Goal: Communication & Community: Participate in discussion

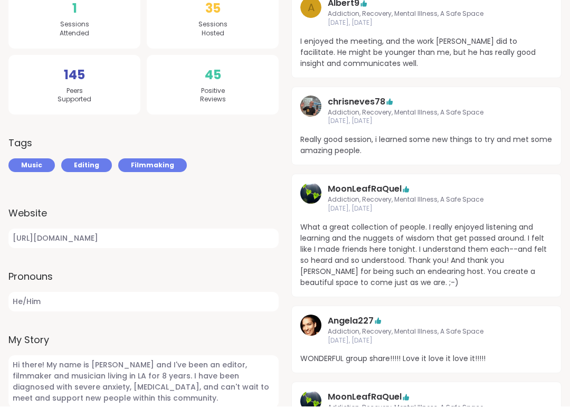
scroll to position [262, 0]
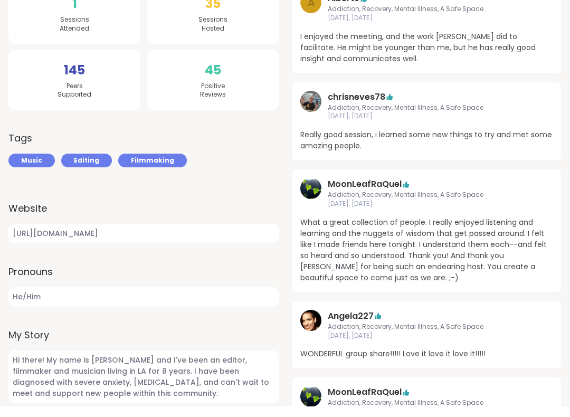
click at [151, 235] on link "https://open.spotify.com/artist/6foNhmGLcjNIjDdNh1llMw?si=zHy2fdgRQSyaSvPkDaxy8A" at bounding box center [143, 245] width 270 height 20
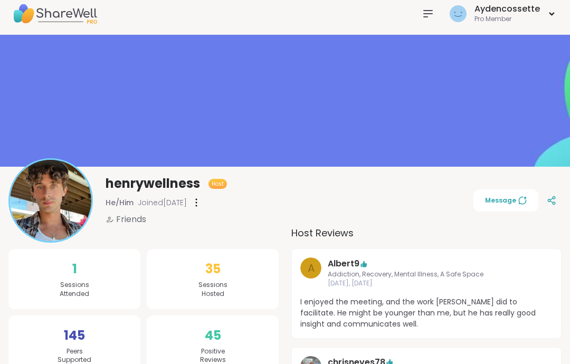
scroll to position [0, 0]
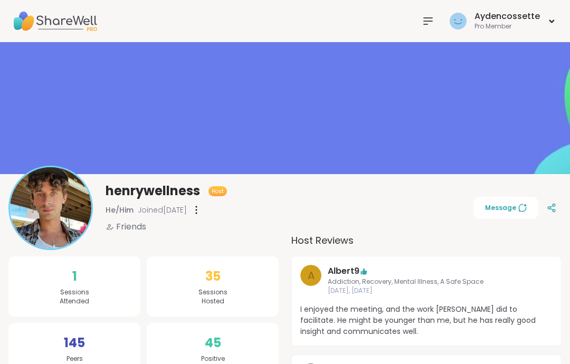
click at [434, 18] on icon at bounding box center [427, 21] width 13 height 13
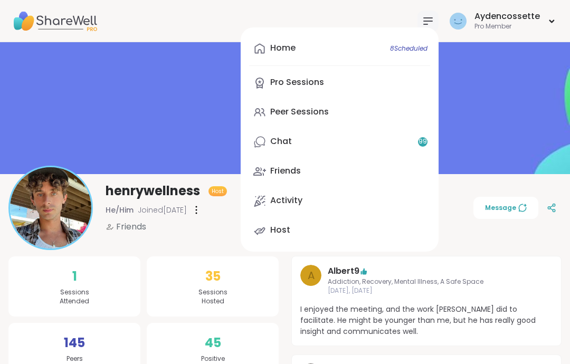
click at [406, 139] on link "Chat 99" at bounding box center [339, 141] width 181 height 25
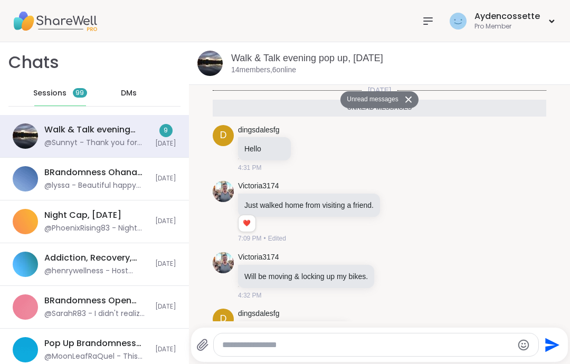
scroll to position [633, 0]
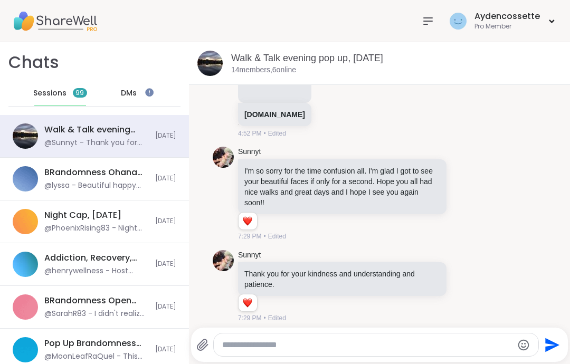
click at [161, 259] on span "[DATE]" at bounding box center [165, 263] width 21 height 9
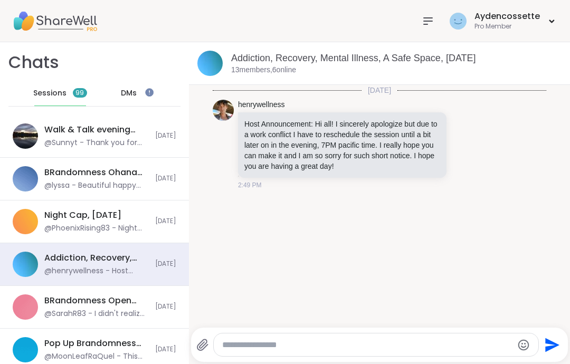
click at [424, 28] on div at bounding box center [427, 21] width 21 height 21
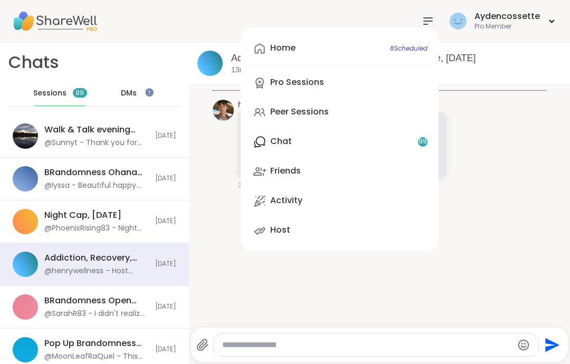
click at [394, 110] on link "Peer Sessions" at bounding box center [339, 112] width 181 height 25
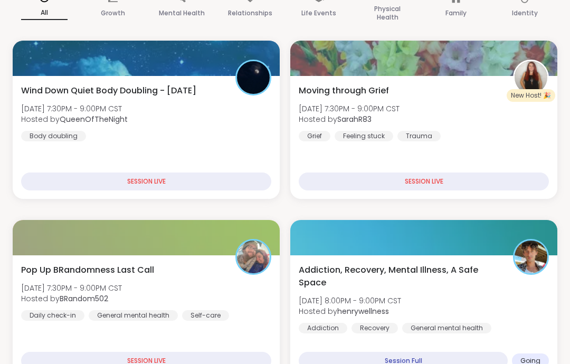
scroll to position [152, 0]
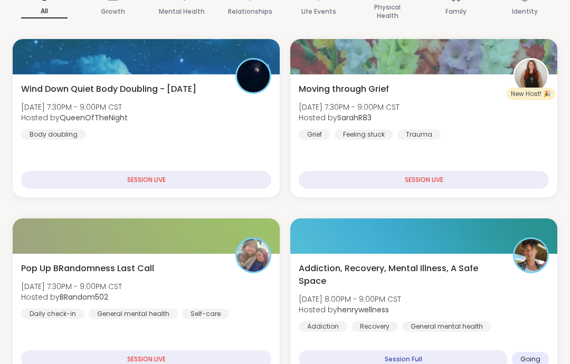
click at [338, 260] on div "Addiction, Recovery, Mental Illness, A Safe Space [DATE] 8:00PM - 9:00PM CST Ho…" at bounding box center [423, 315] width 267 height 123
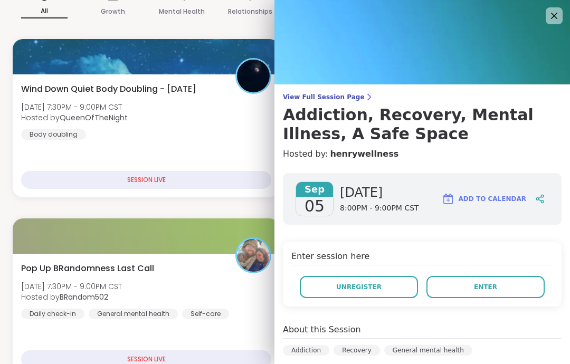
click at [454, 291] on button "Enter" at bounding box center [485, 287] width 118 height 22
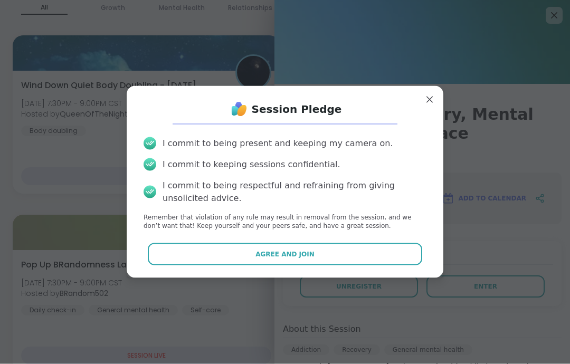
scroll to position [153, 0]
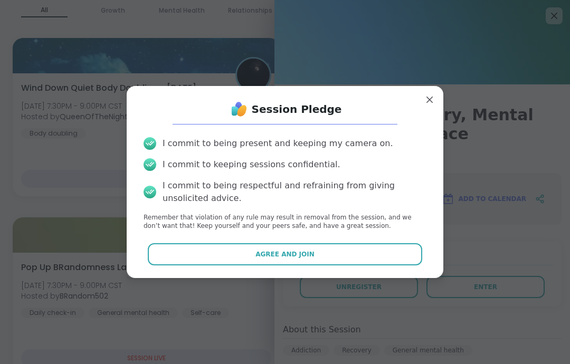
click at [211, 265] on button "Agree and Join" at bounding box center [285, 254] width 275 height 22
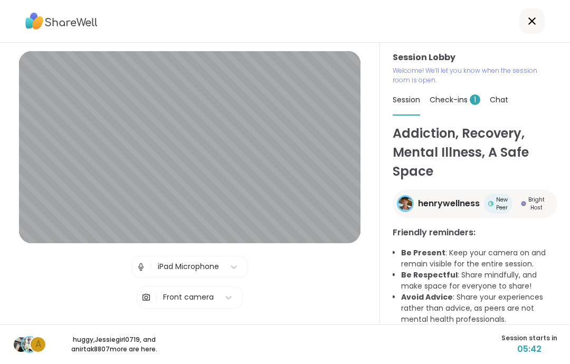
click at [461, 105] on div "Check-ins 1" at bounding box center [454, 100] width 51 height 30
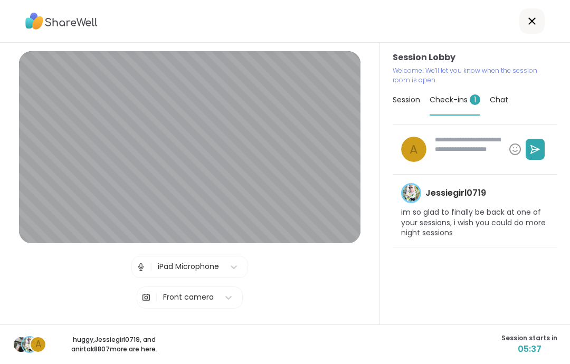
type textarea "*"
click at [413, 100] on span "Session" at bounding box center [405, 99] width 27 height 11
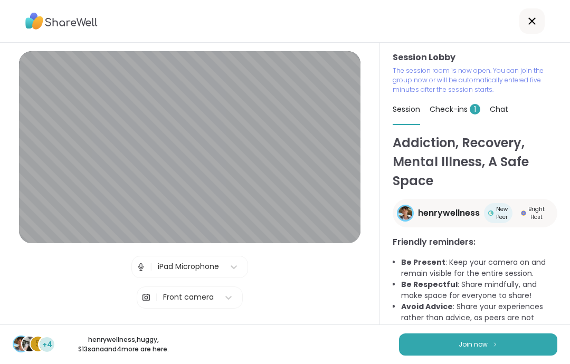
click at [525, 352] on button "Join now" at bounding box center [478, 344] width 158 height 22
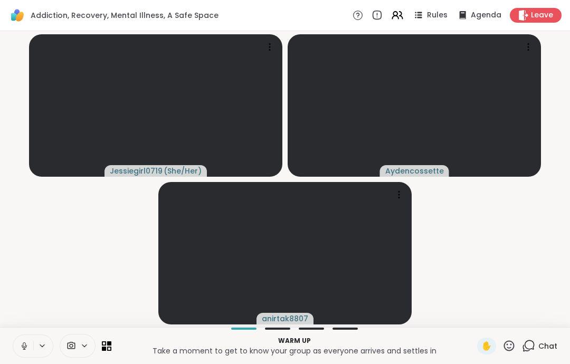
click at [21, 345] on icon at bounding box center [24, 345] width 9 height 9
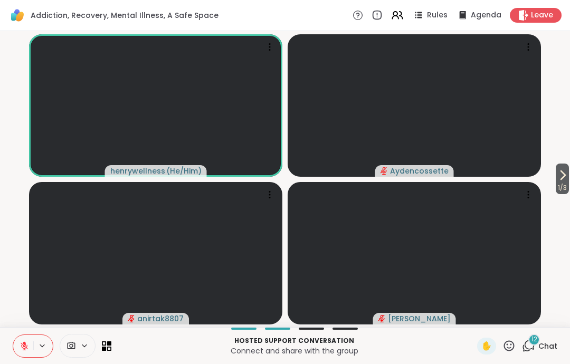
click at [31, 356] on button at bounding box center [23, 346] width 20 height 22
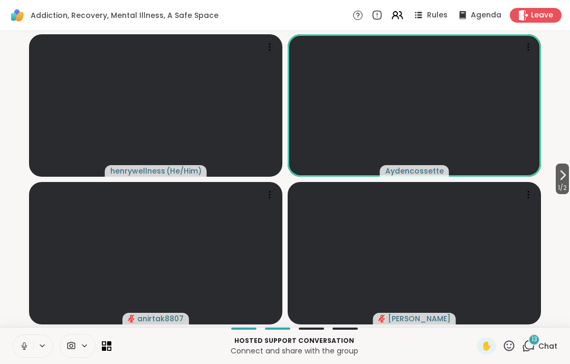
click at [15, 346] on button at bounding box center [23, 346] width 20 height 22
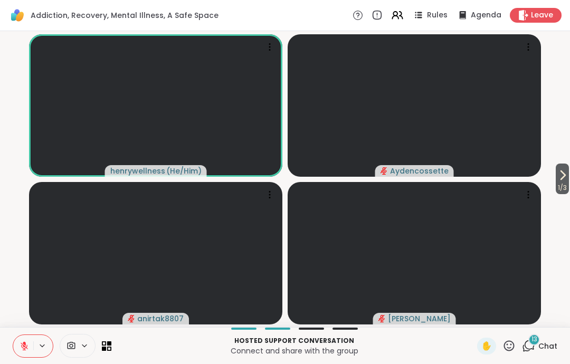
click at [22, 345] on icon at bounding box center [24, 345] width 9 height 9
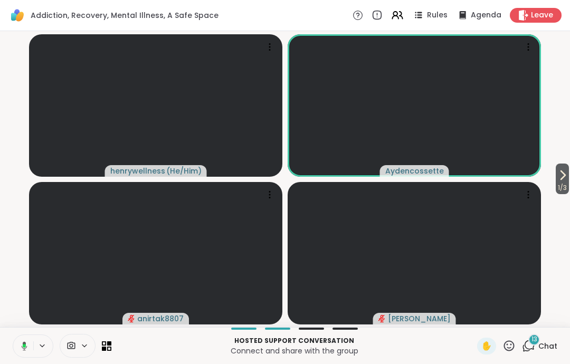
click at [19, 353] on button at bounding box center [23, 346] width 22 height 22
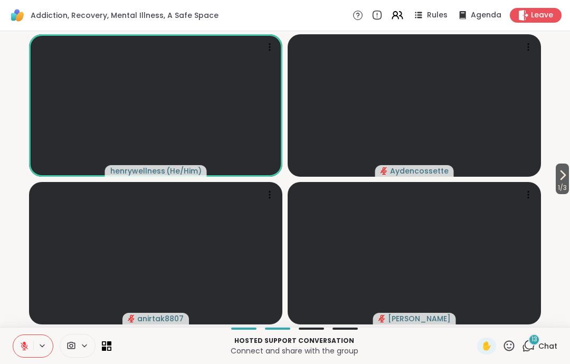
click at [21, 342] on icon at bounding box center [24, 345] width 9 height 9
click at [22, 352] on button at bounding box center [23, 346] width 20 height 22
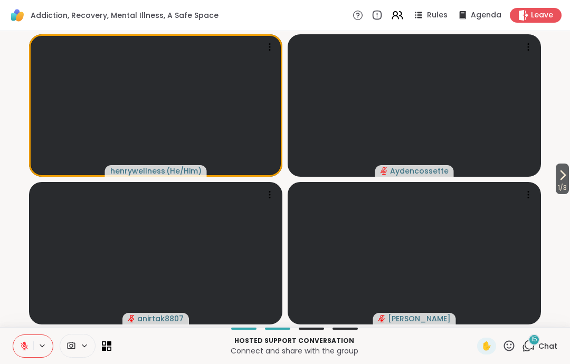
click at [18, 350] on button at bounding box center [23, 346] width 20 height 22
